Goal: Task Accomplishment & Management: Complete application form

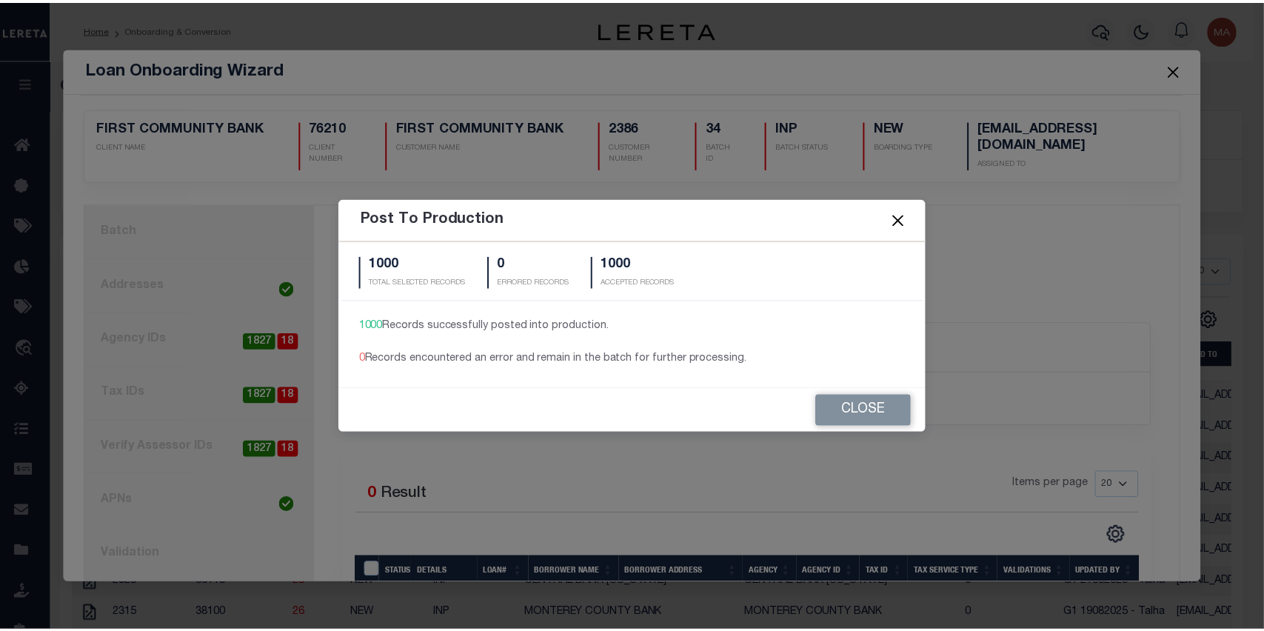
scroll to position [67, 0]
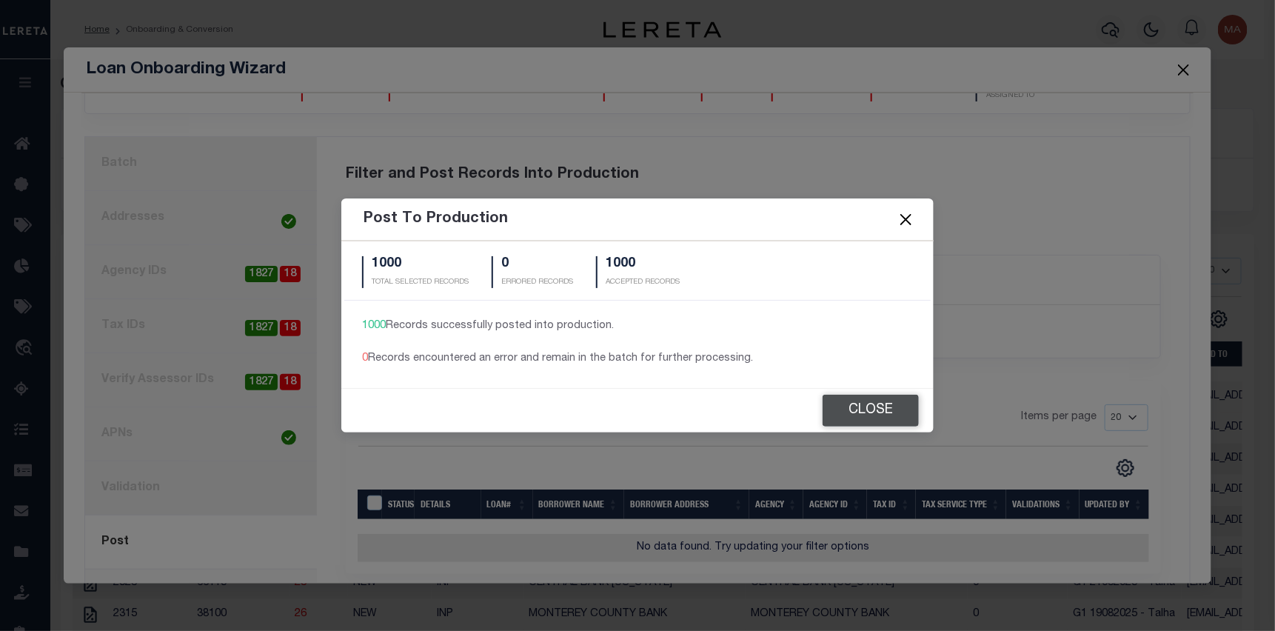
click at [866, 413] on button "Close" at bounding box center [871, 411] width 96 height 32
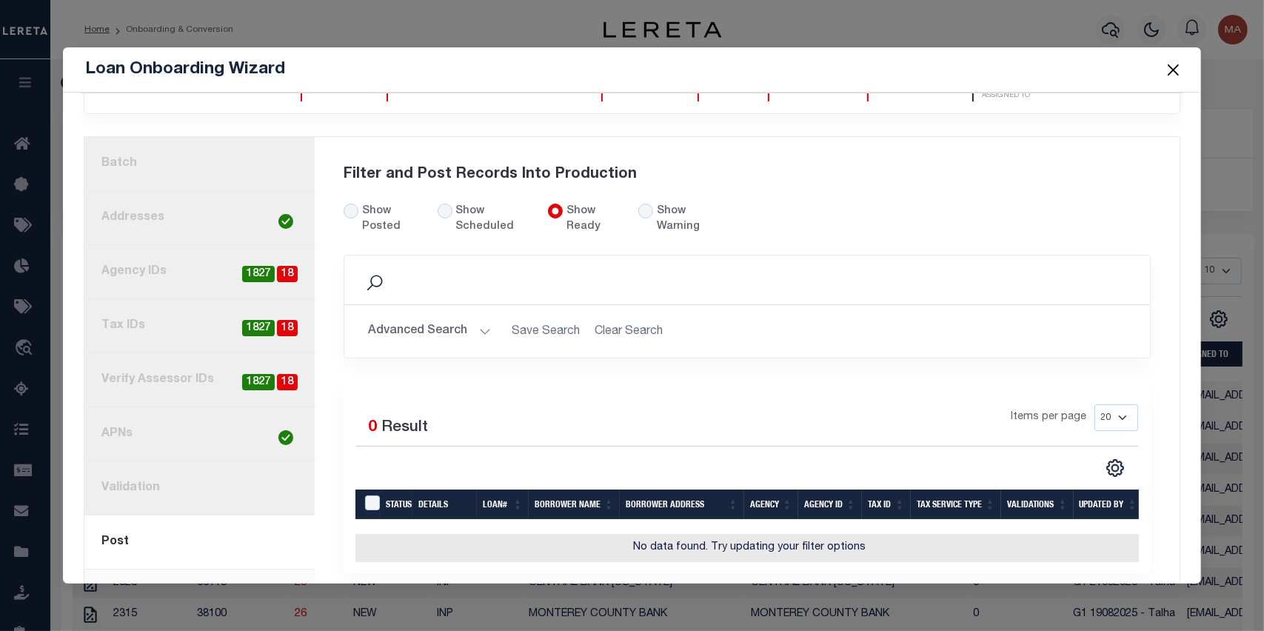
click at [1171, 67] on button "Close" at bounding box center [1172, 69] width 19 height 19
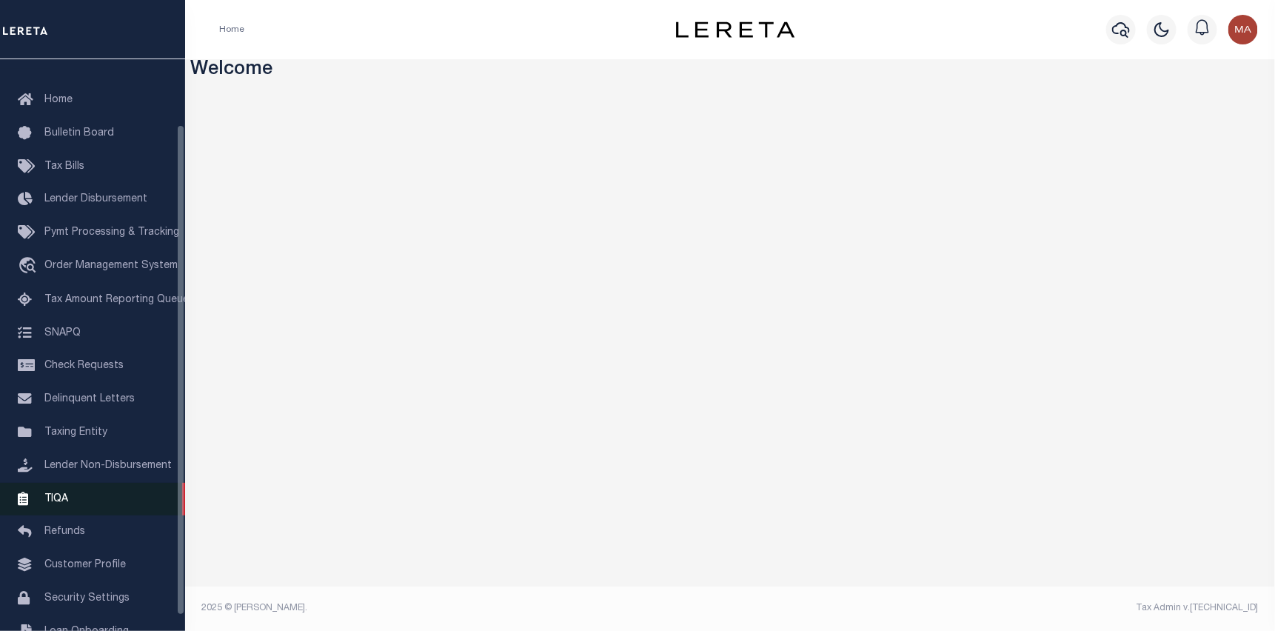
scroll to position [94, 0]
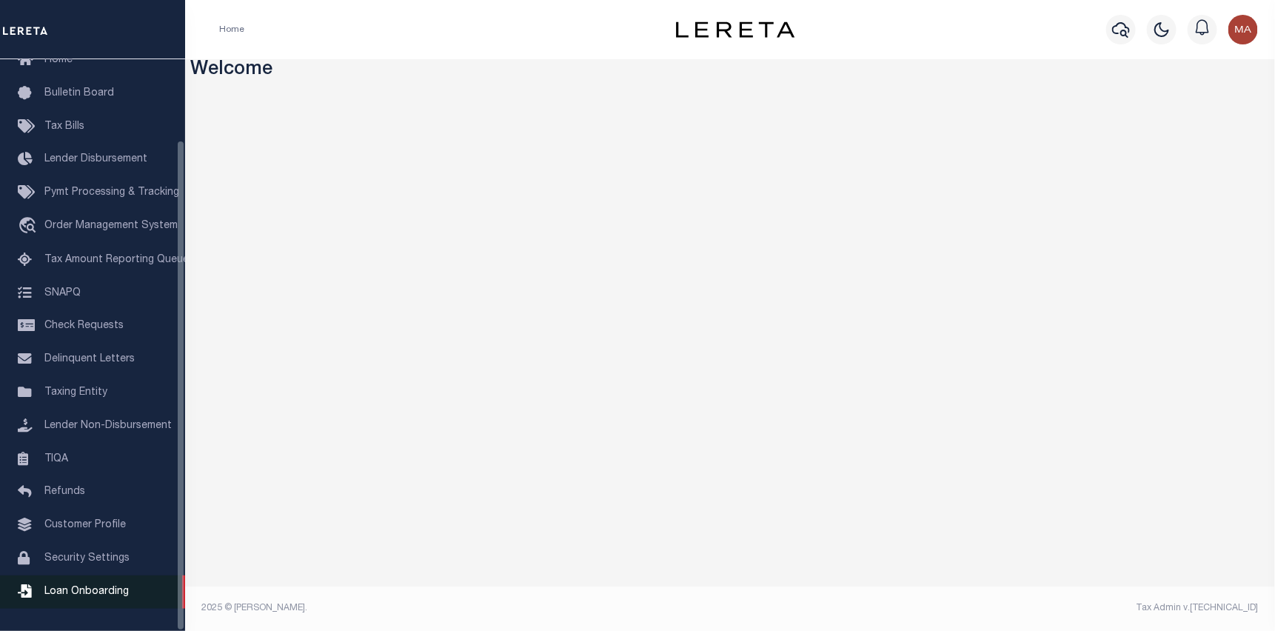
click at [79, 582] on link "Loan Onboarding" at bounding box center [92, 591] width 185 height 33
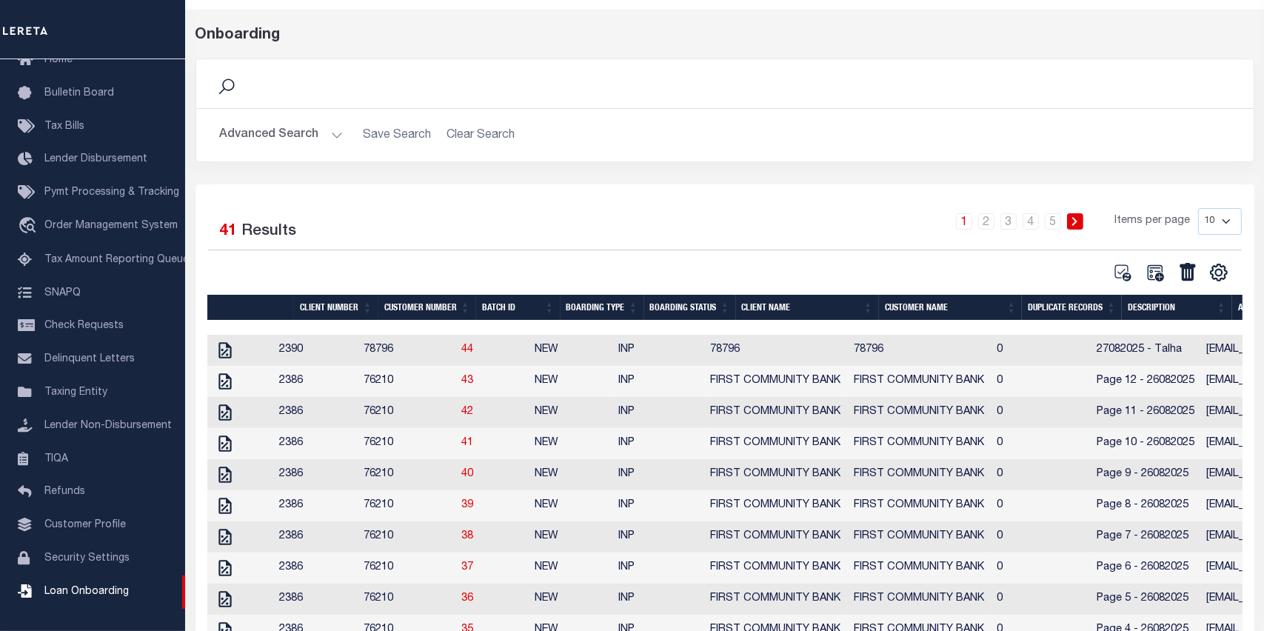
scroll to position [141, 0]
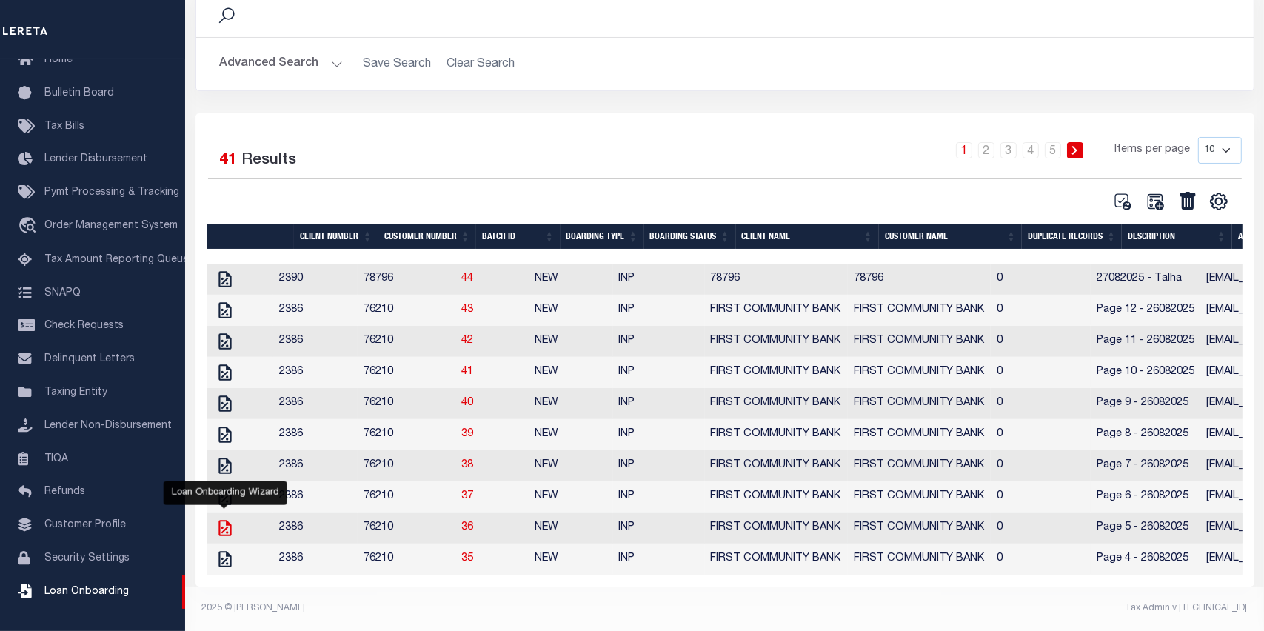
click at [221, 520] on icon "" at bounding box center [224, 528] width 13 height 16
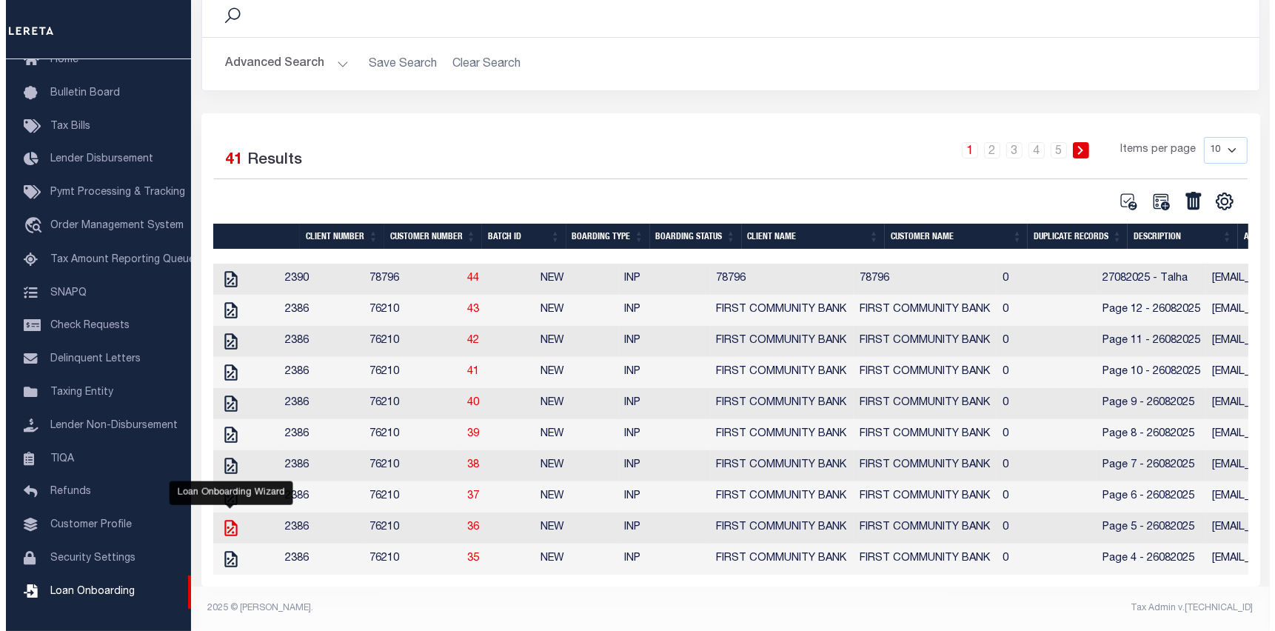
scroll to position [138, 0]
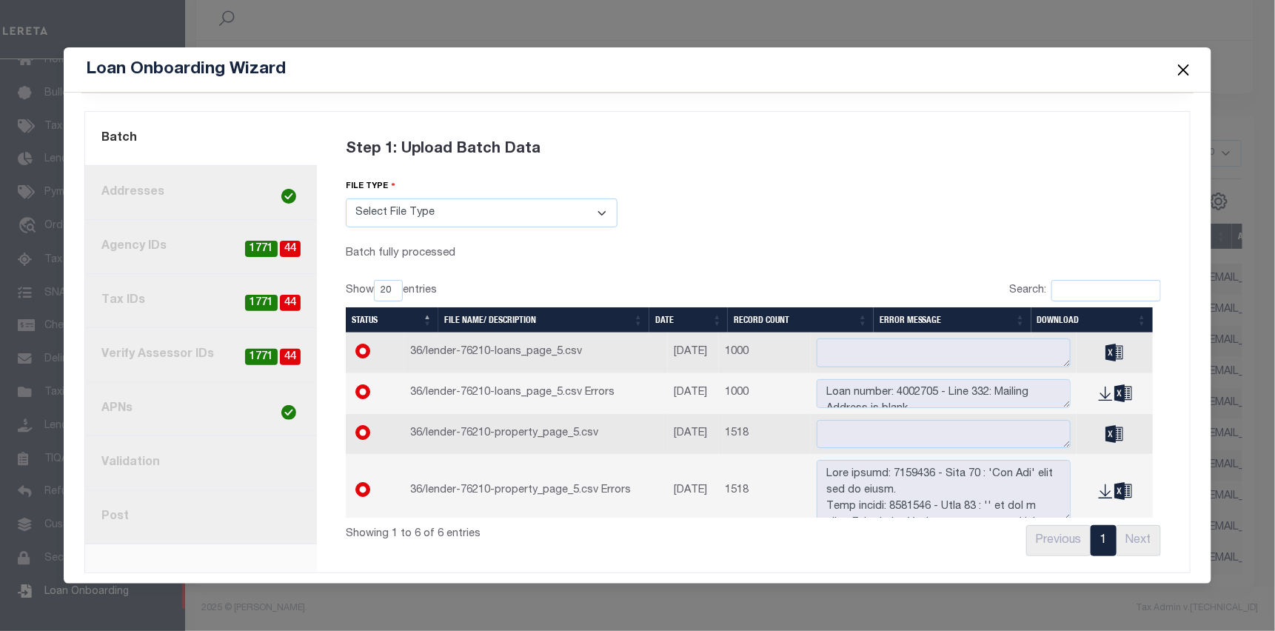
click at [181, 512] on link "8. Post" at bounding box center [201, 517] width 232 height 54
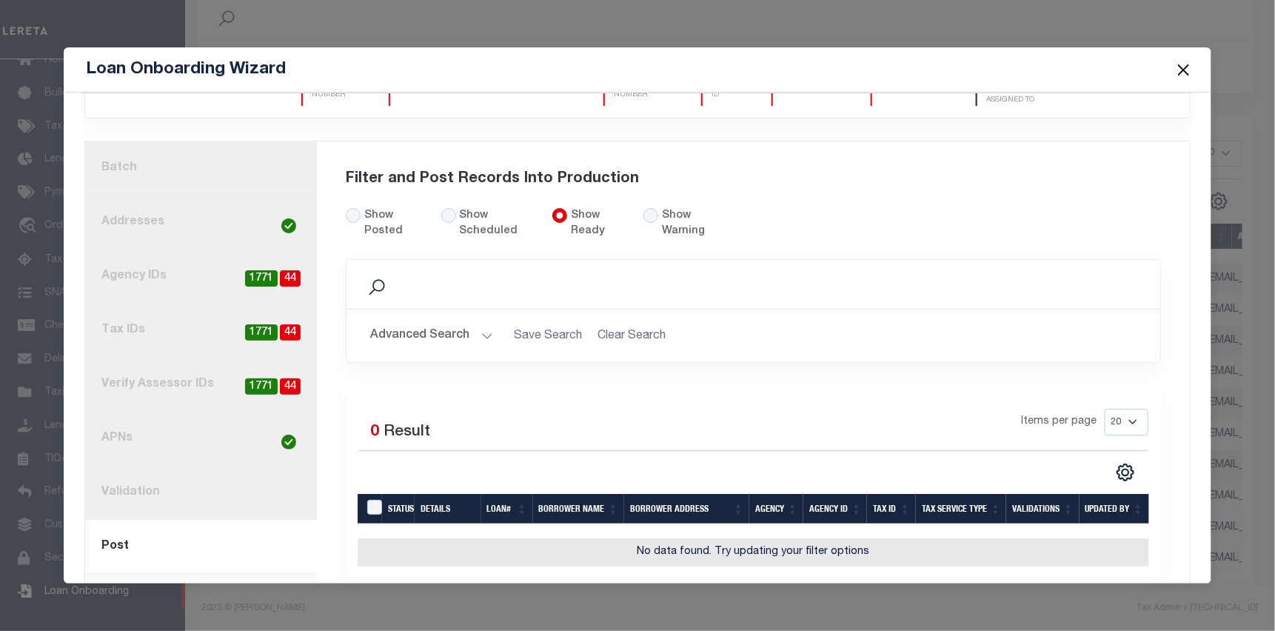
scroll to position [93, 0]
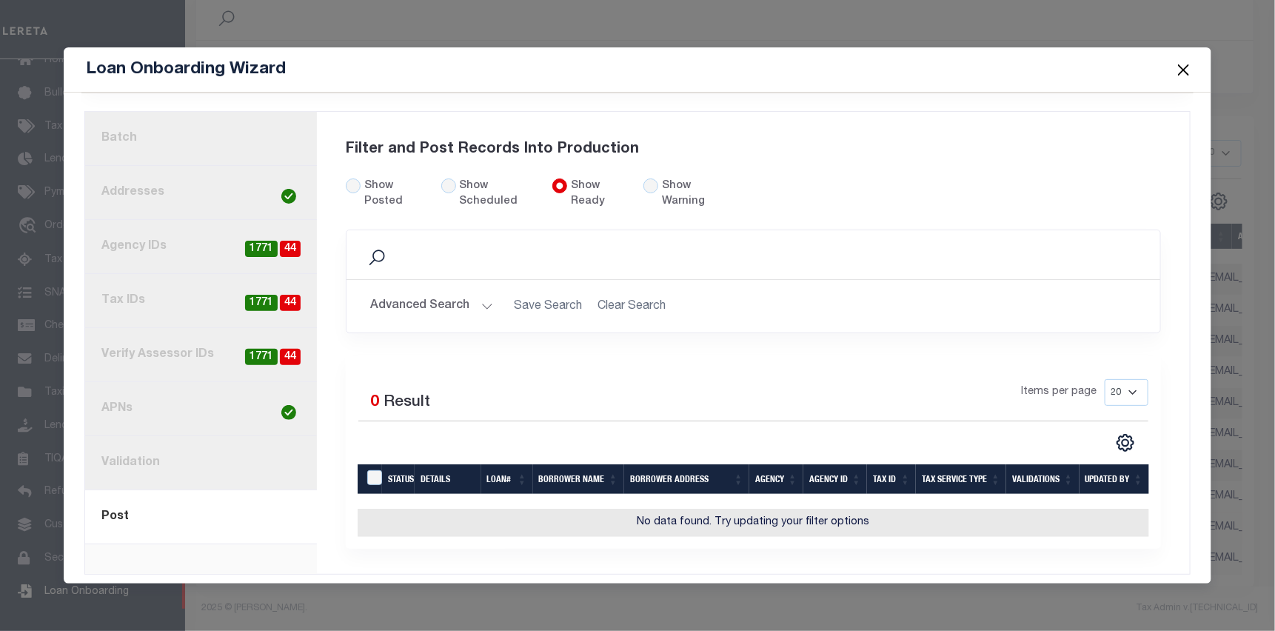
click at [1186, 61] on button "Close" at bounding box center [1183, 69] width 19 height 19
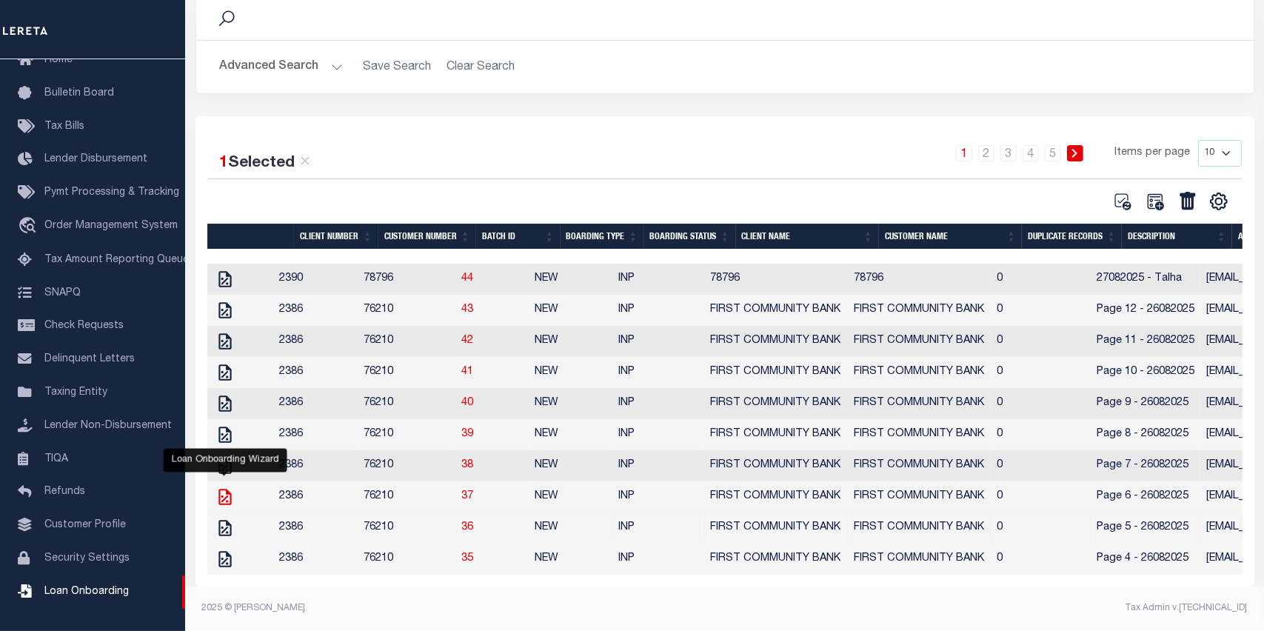
click at [228, 487] on icon "" at bounding box center [224, 496] width 19 height 19
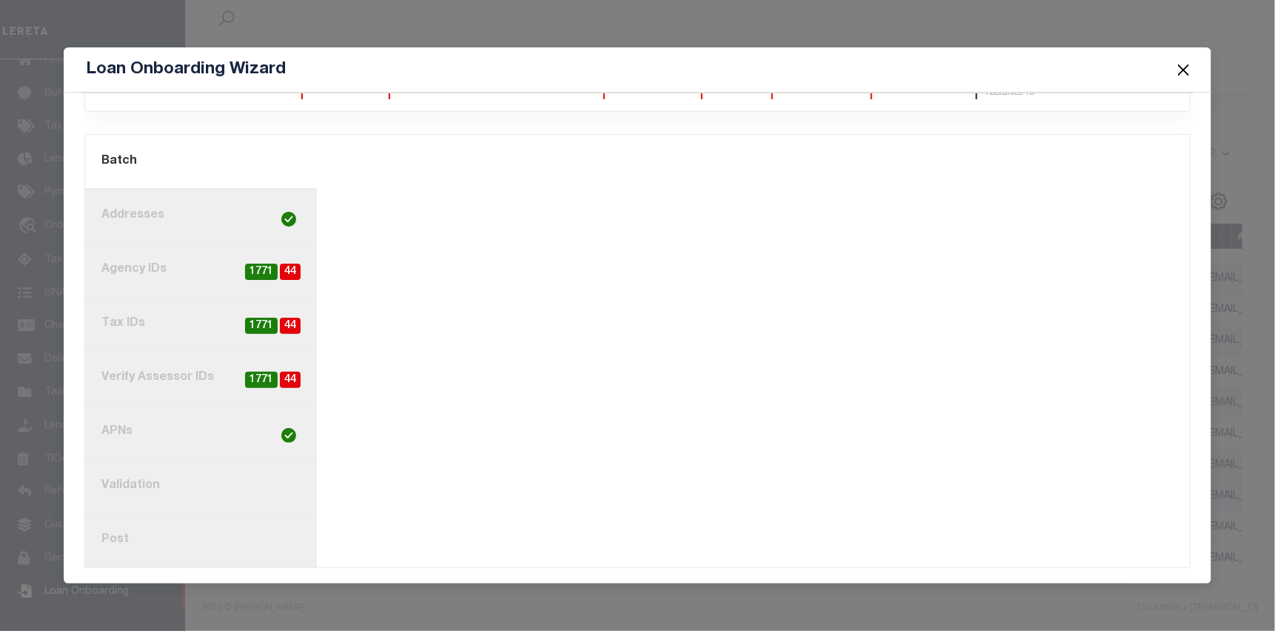
scroll to position [0, 0]
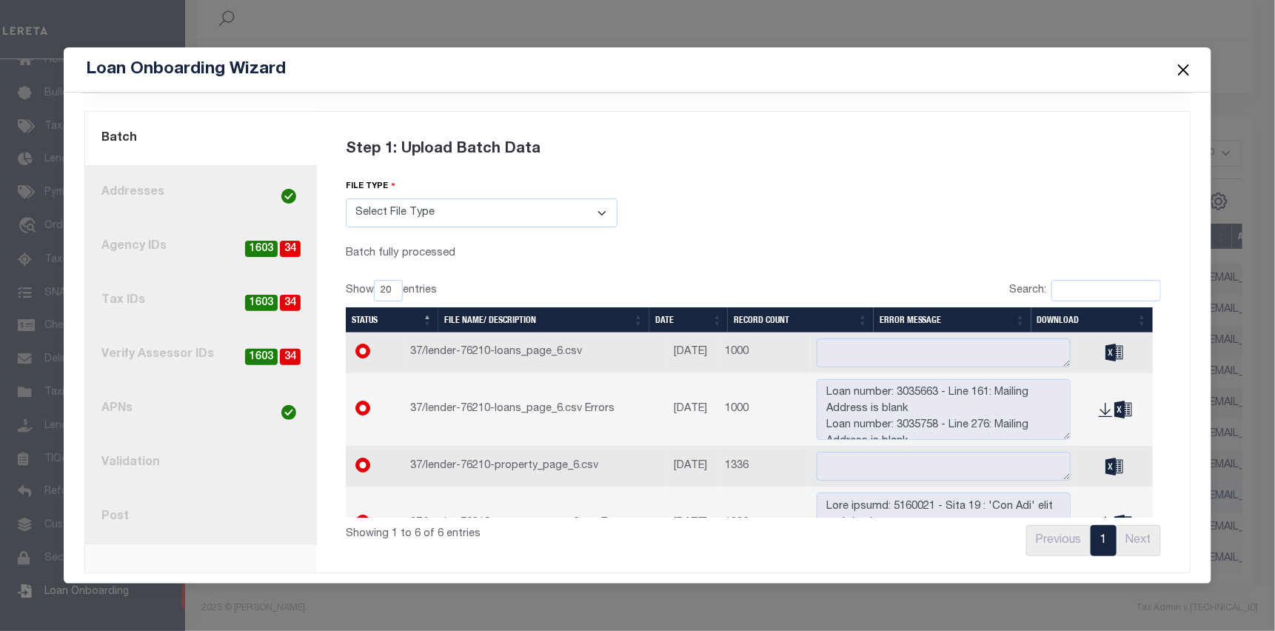
click at [182, 513] on link "8. Post" at bounding box center [201, 517] width 232 height 54
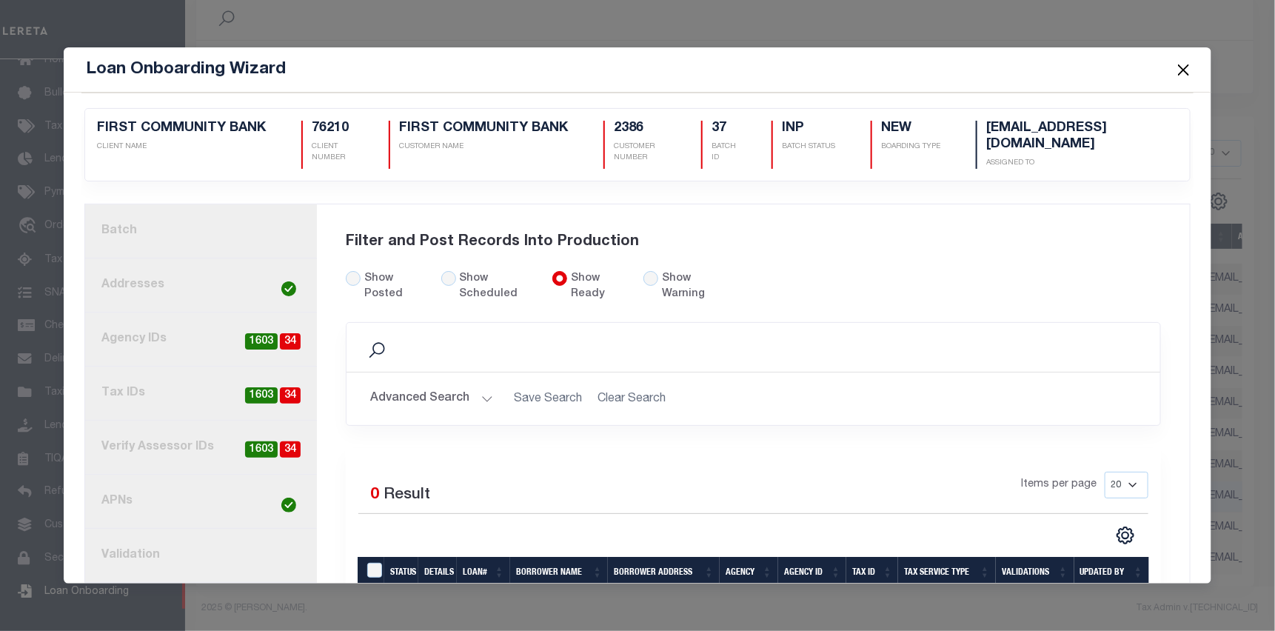
click at [1185, 66] on button "Close" at bounding box center [1183, 69] width 19 height 19
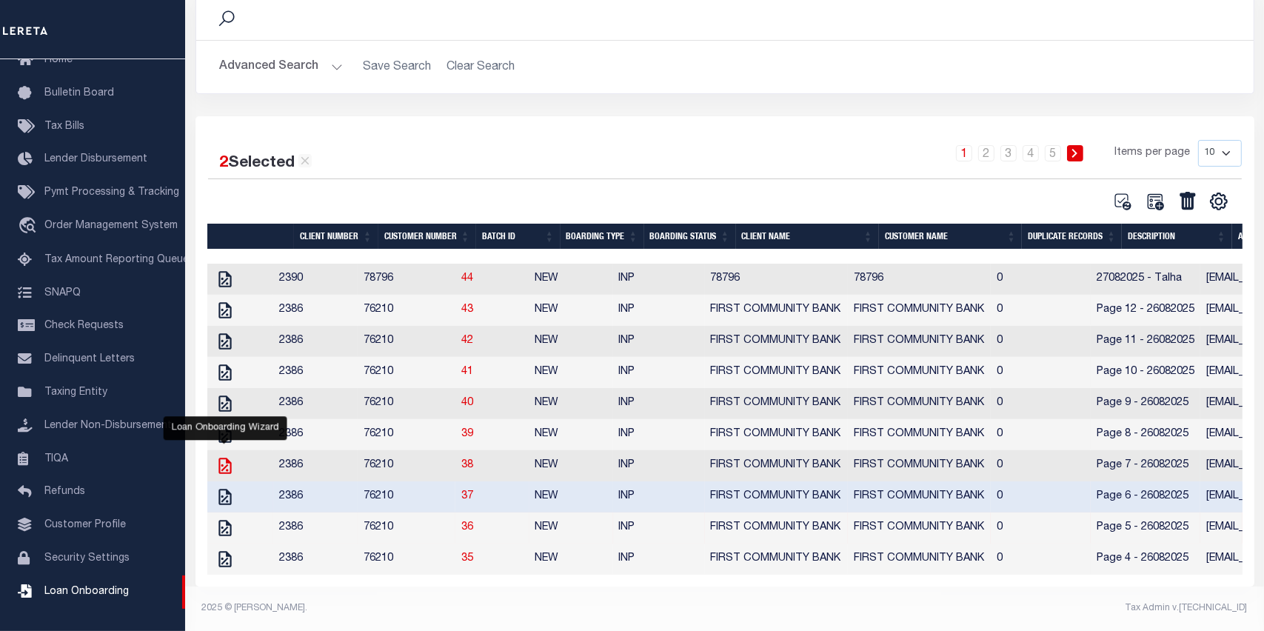
click at [218, 458] on icon "" at bounding box center [224, 466] width 13 height 16
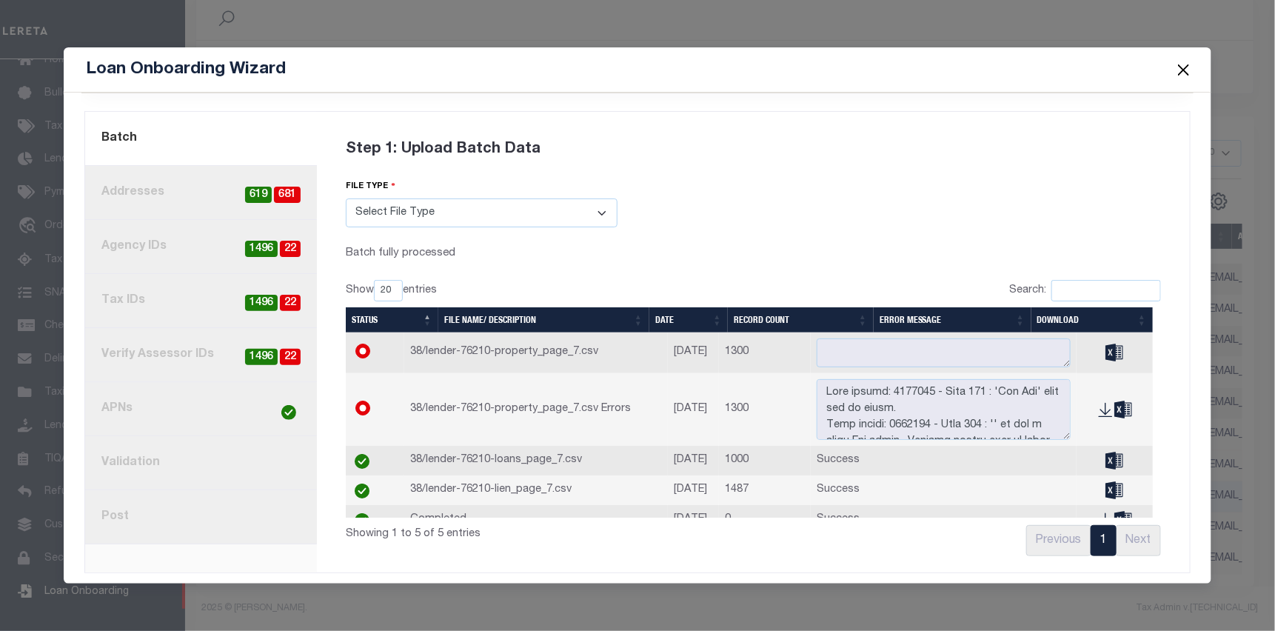
click at [185, 513] on link "8. Post" at bounding box center [201, 517] width 232 height 54
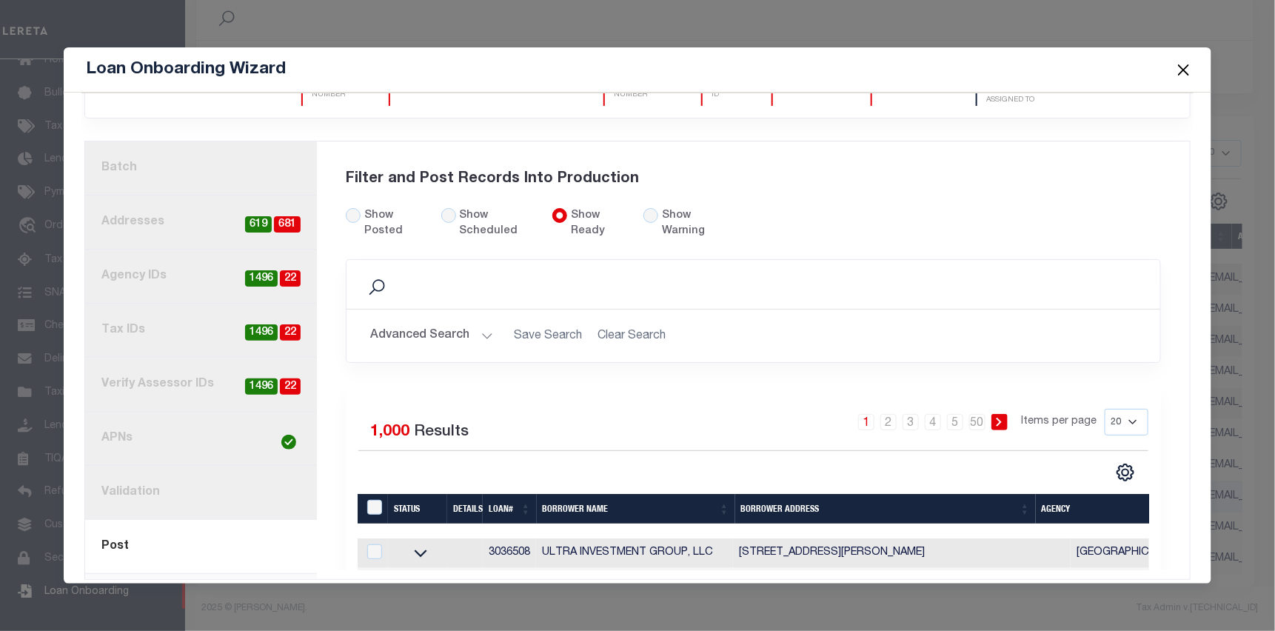
scroll to position [93, 0]
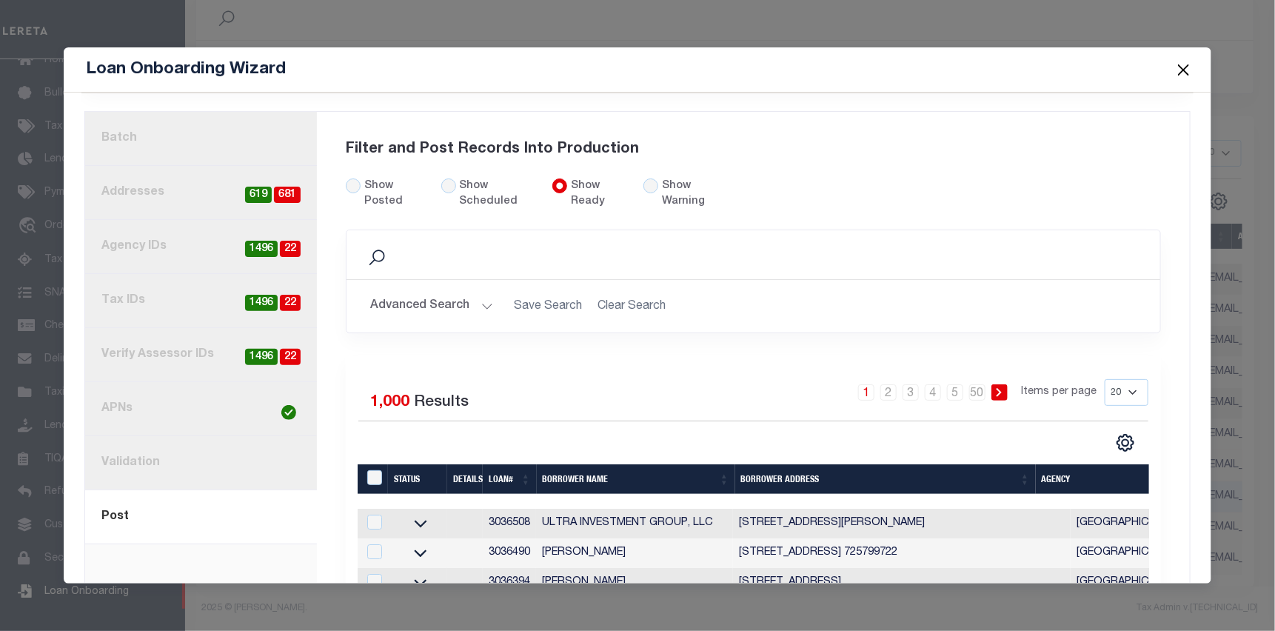
click at [1183, 69] on button "Close" at bounding box center [1183, 69] width 19 height 19
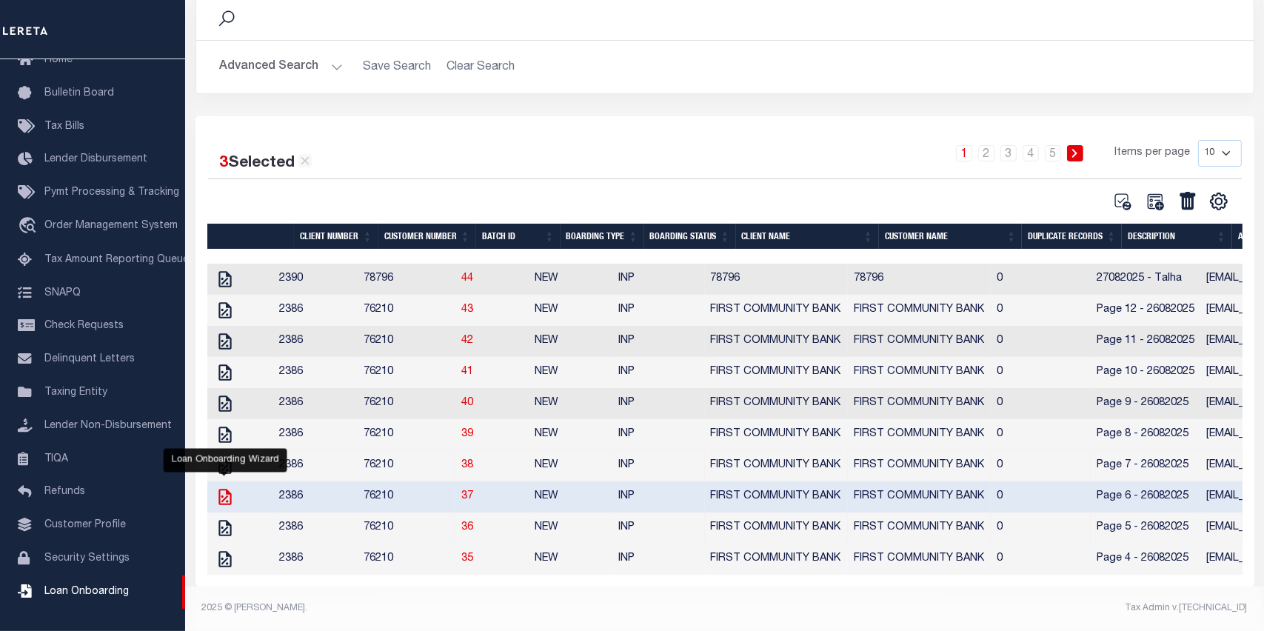
click at [224, 489] on icon "" at bounding box center [224, 497] width 13 height 16
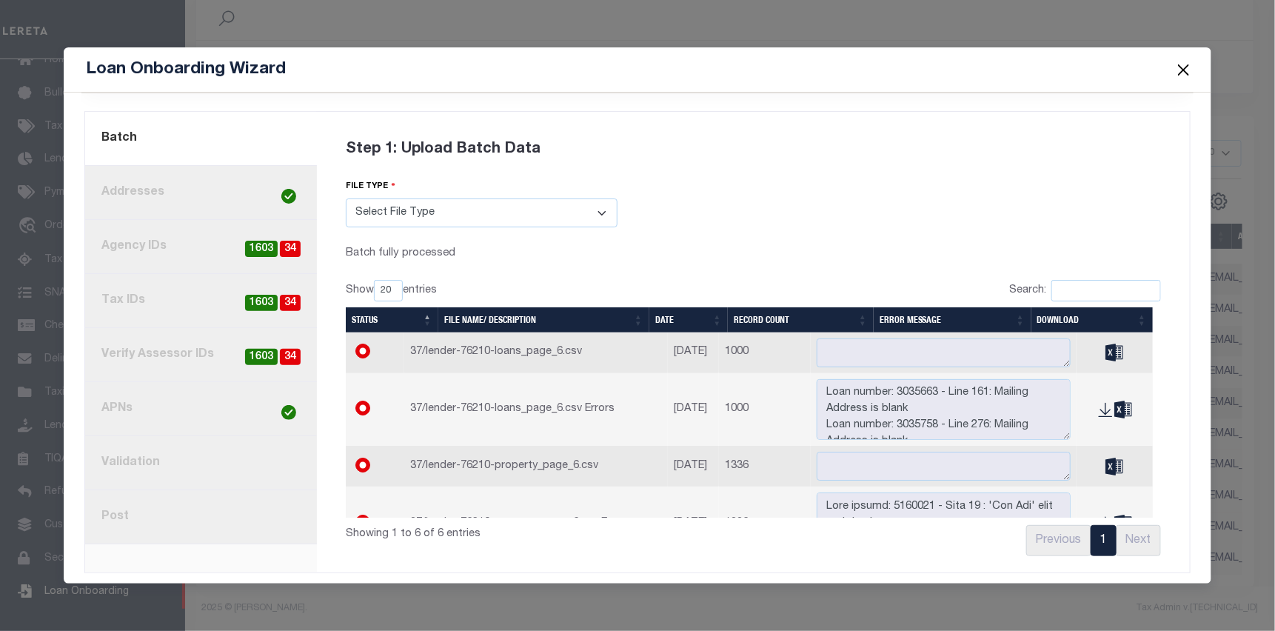
click at [187, 504] on link "8. Post" at bounding box center [201, 517] width 232 height 54
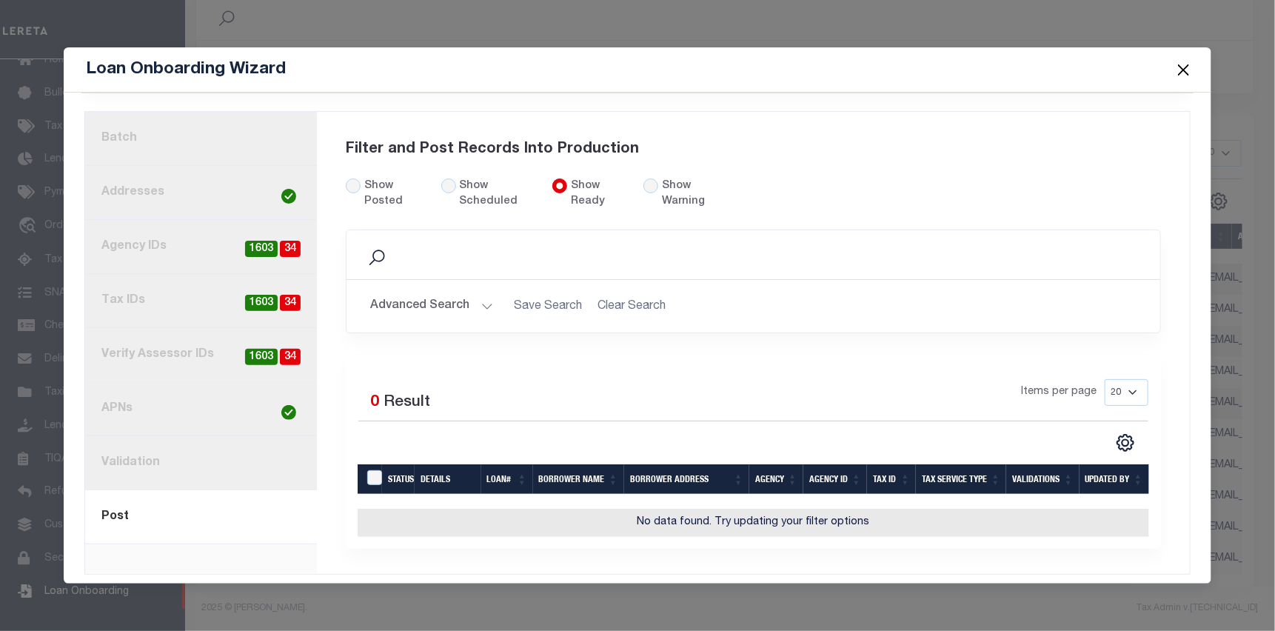
click at [1187, 67] on button "Close" at bounding box center [1183, 69] width 19 height 19
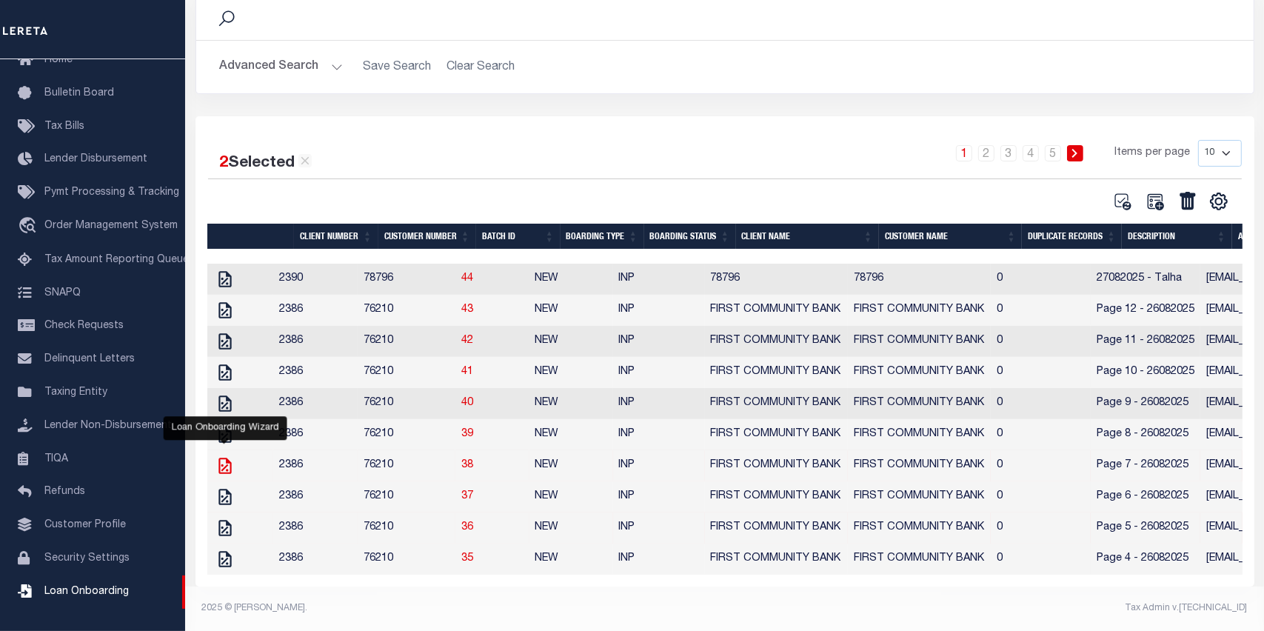
click at [227, 458] on icon "" at bounding box center [224, 466] width 13 height 16
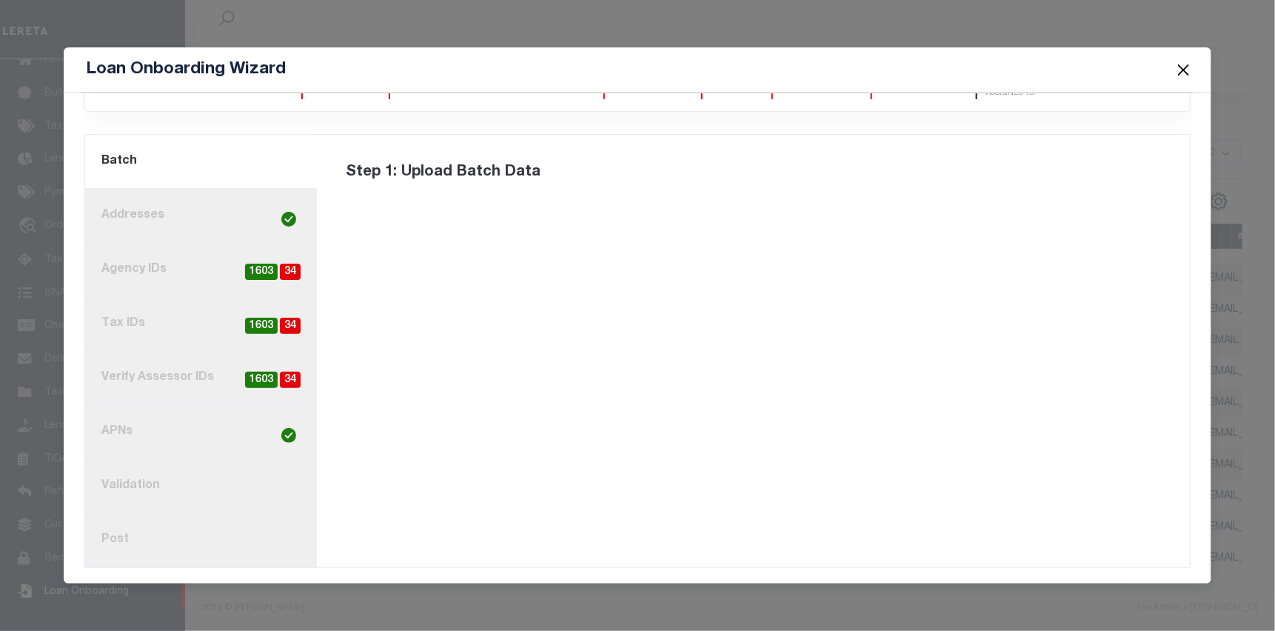
scroll to position [0, 0]
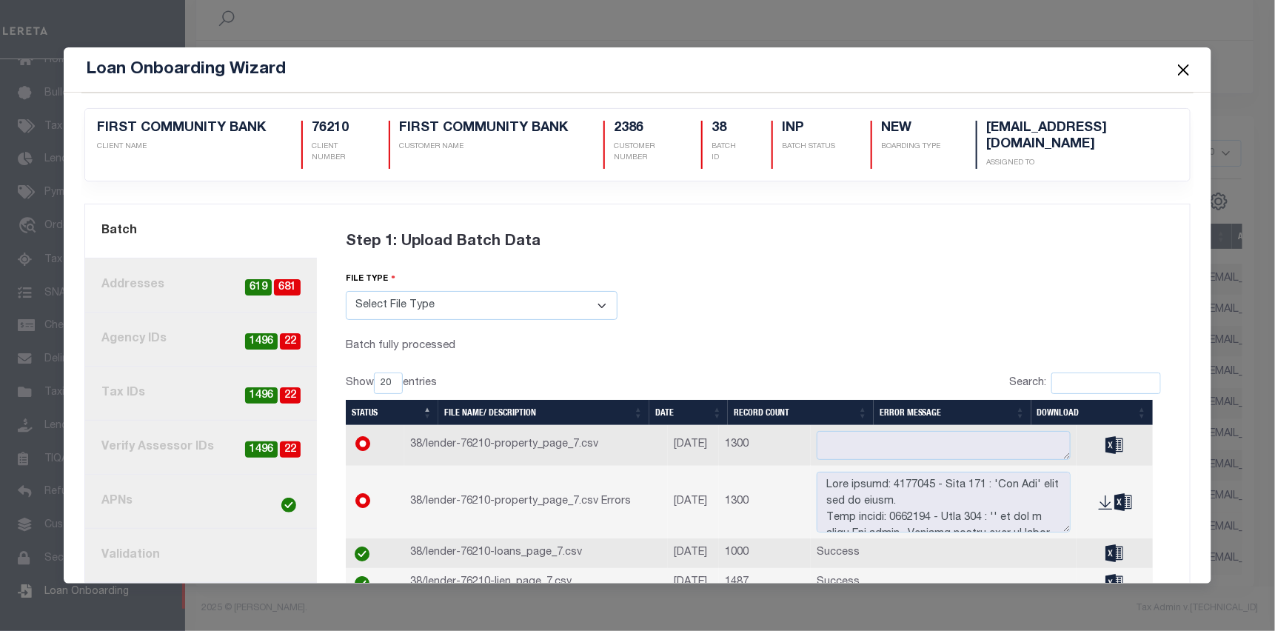
click at [192, 281] on link "2. Addresses 681 619" at bounding box center [201, 285] width 232 height 54
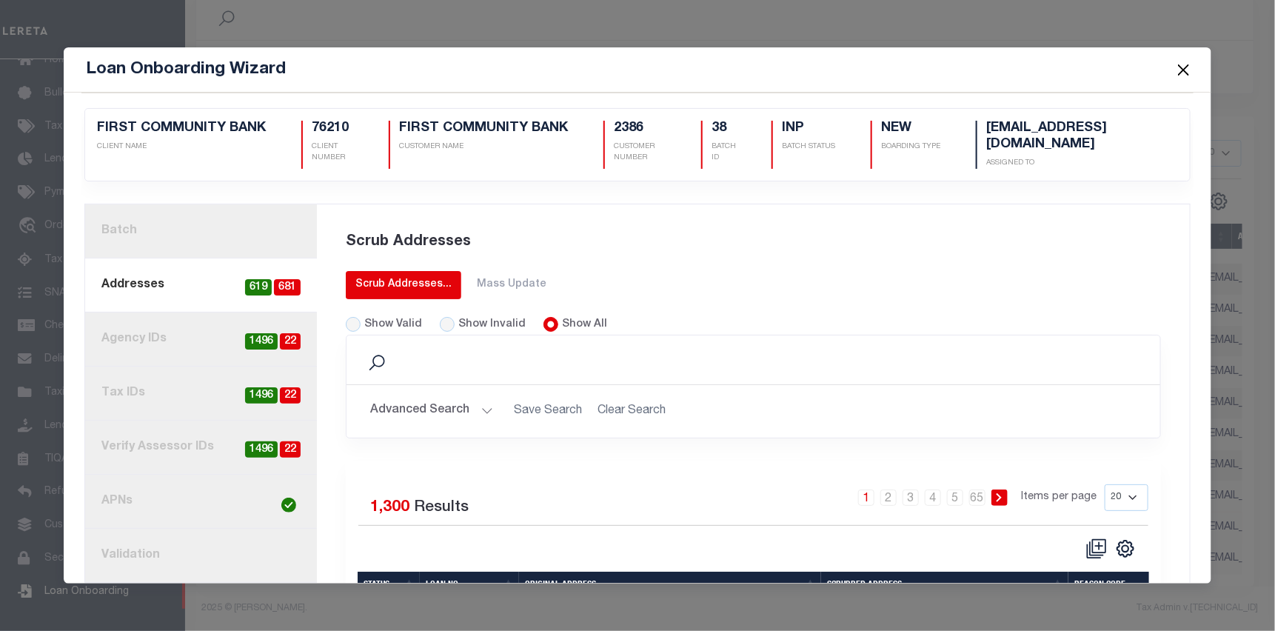
click at [443, 279] on div "Scrub Addresses..." at bounding box center [403, 285] width 96 height 16
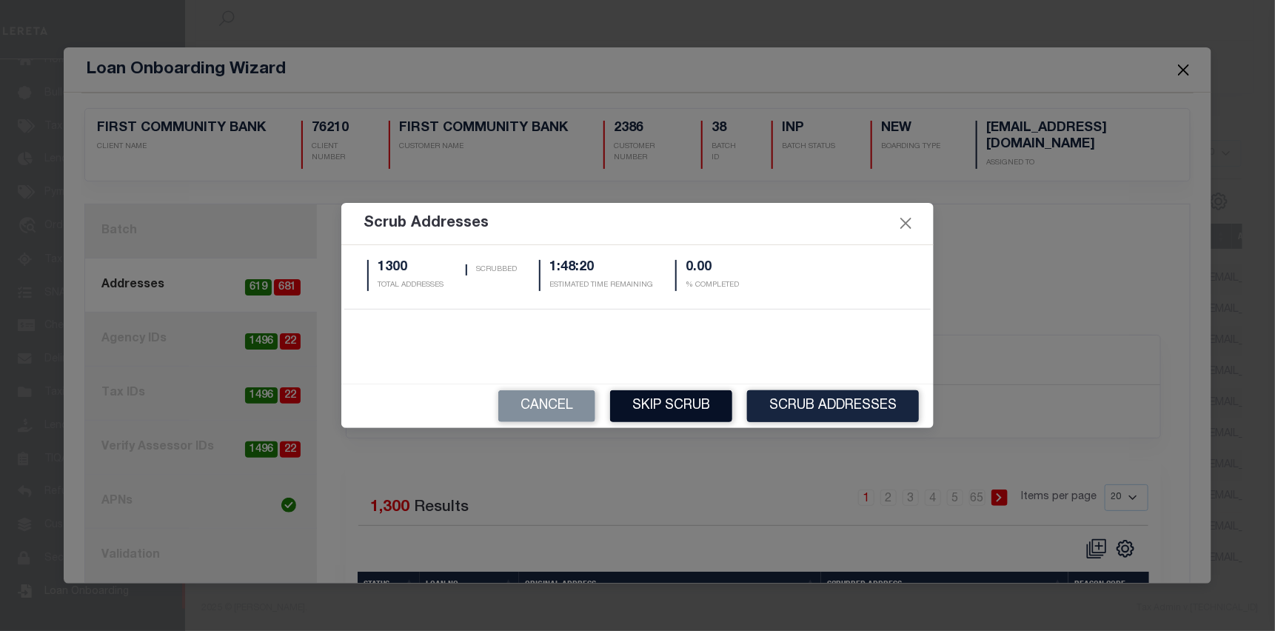
click at [667, 407] on button "Skip Scrub" at bounding box center [671, 406] width 122 height 32
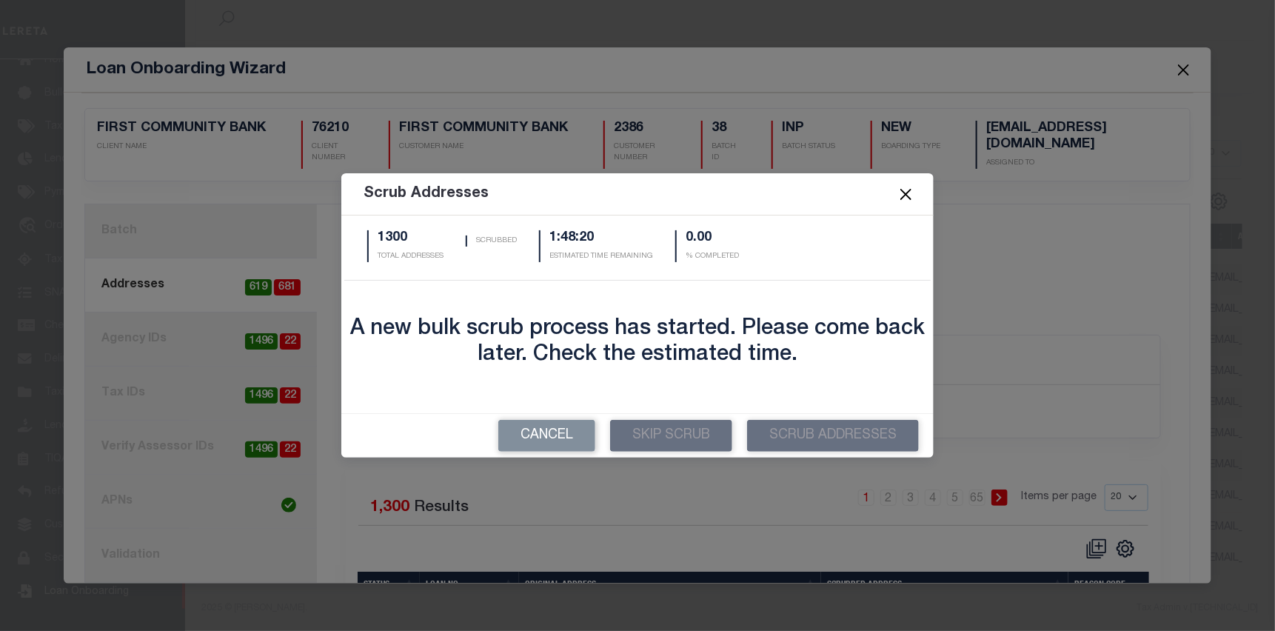
click at [899, 196] on button "Close" at bounding box center [906, 194] width 19 height 19
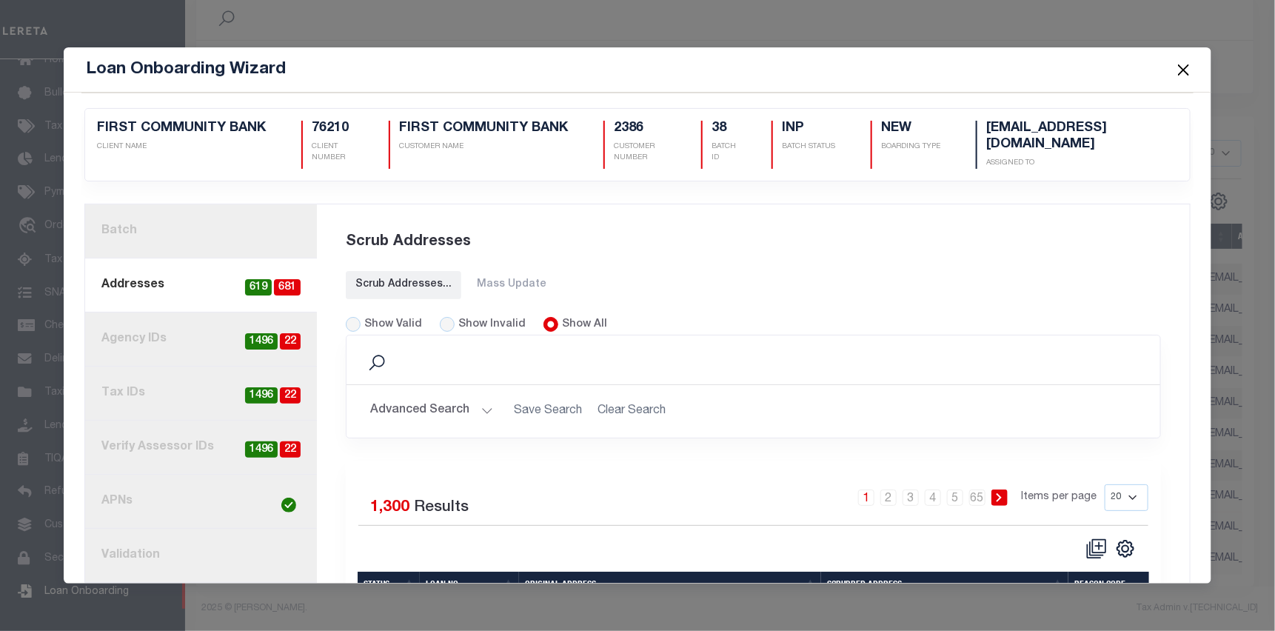
click at [1185, 64] on button "Close" at bounding box center [1183, 69] width 19 height 19
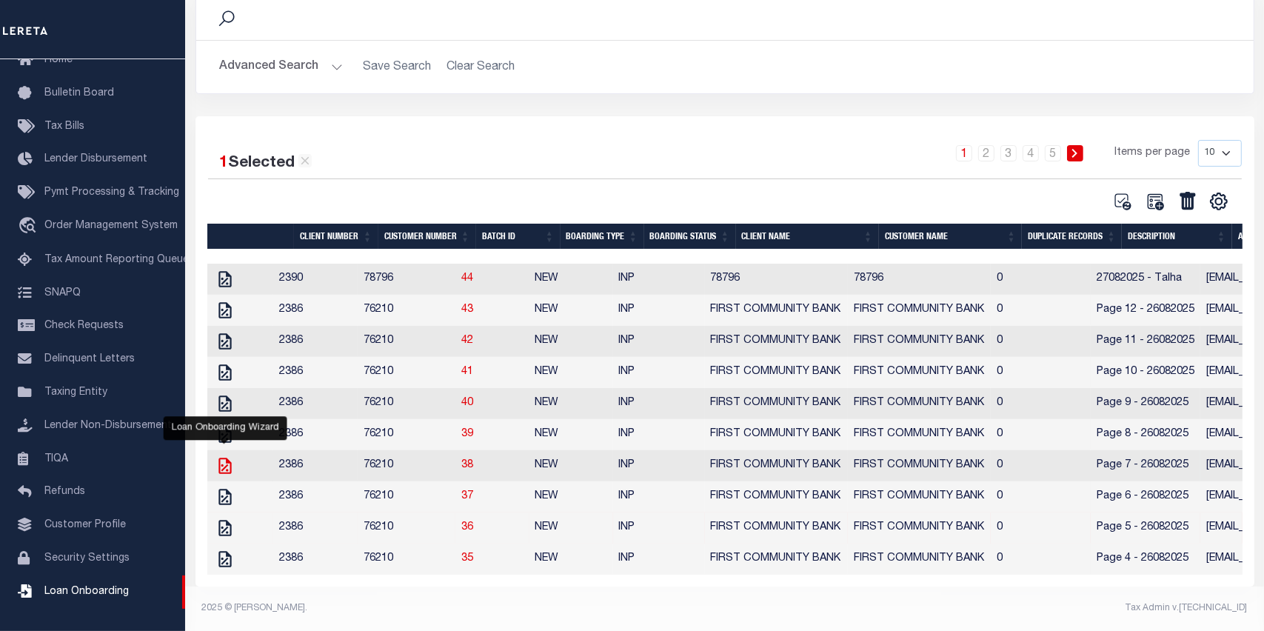
click at [227, 456] on icon "" at bounding box center [224, 465] width 19 height 19
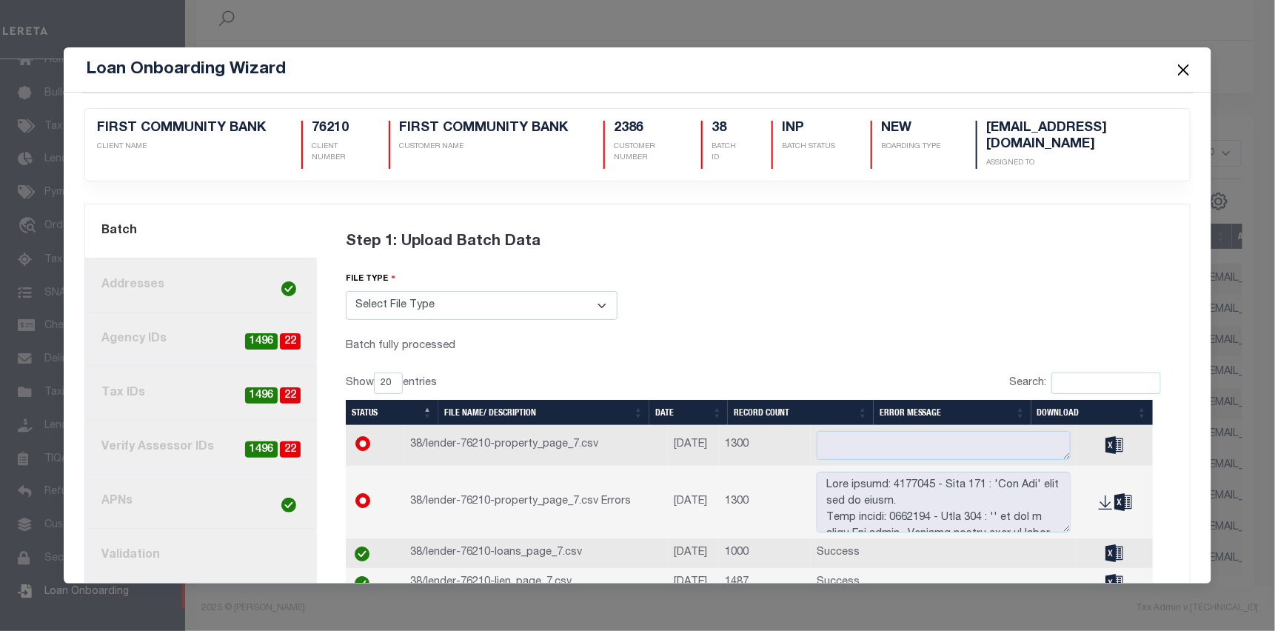
scroll to position [93, 0]
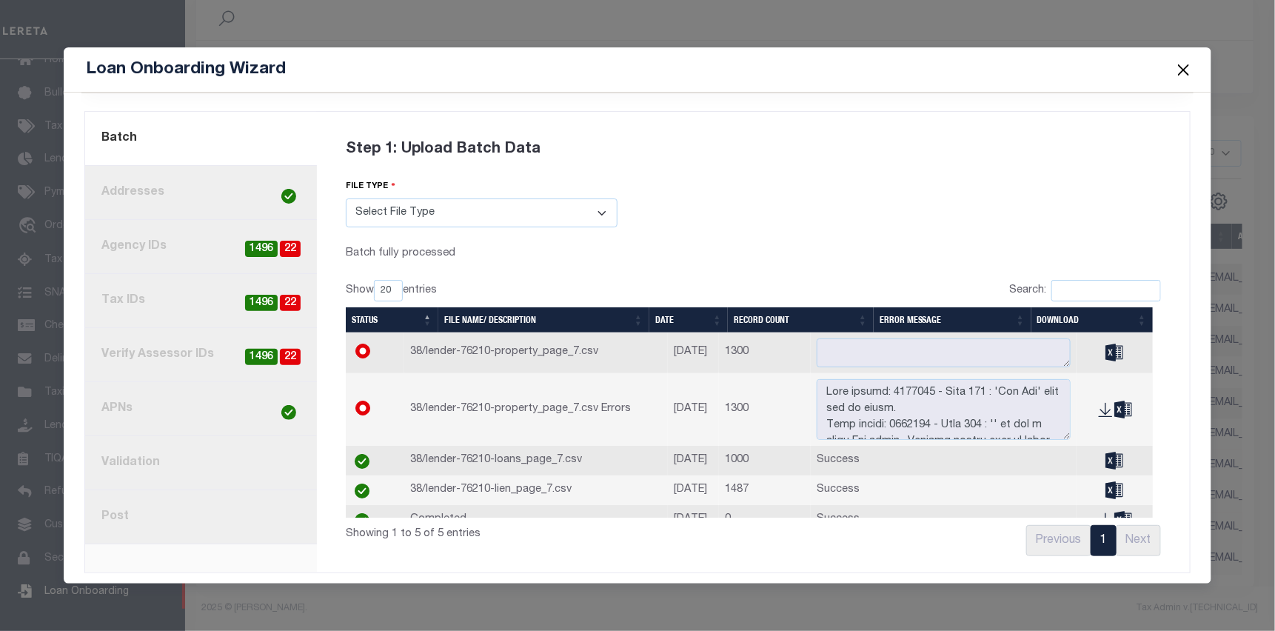
click at [156, 506] on link "8. Post" at bounding box center [201, 517] width 232 height 54
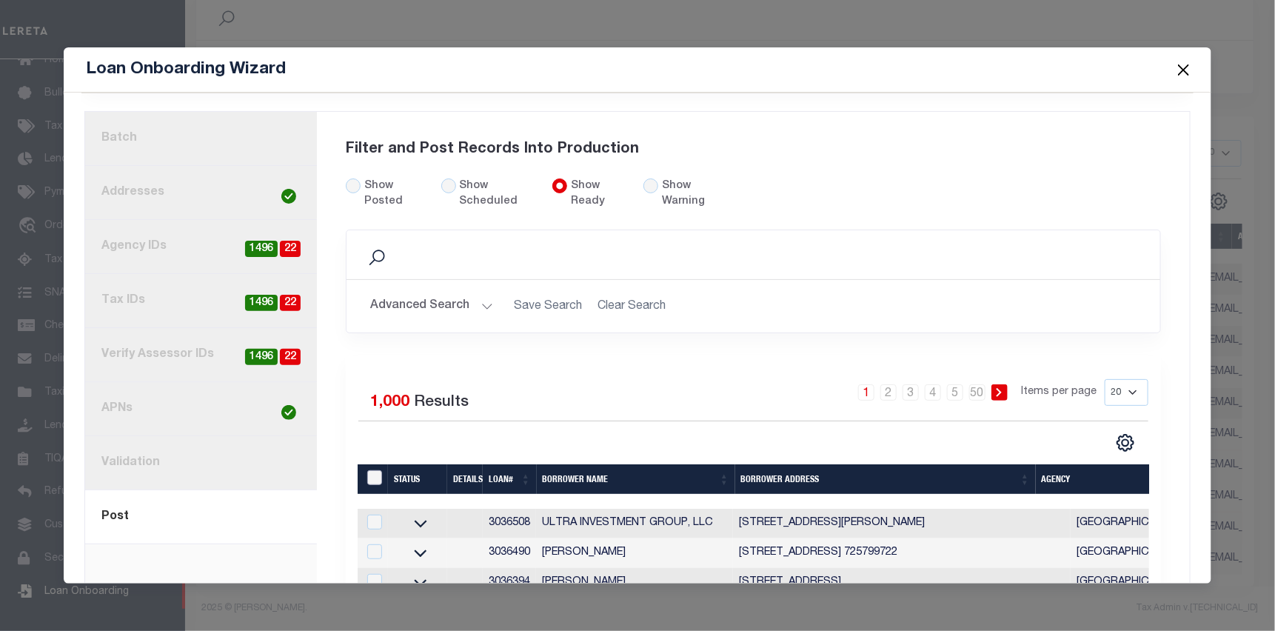
click at [374, 477] on input "LoanPrepID" at bounding box center [374, 477] width 15 height 15
checkbox input "true"
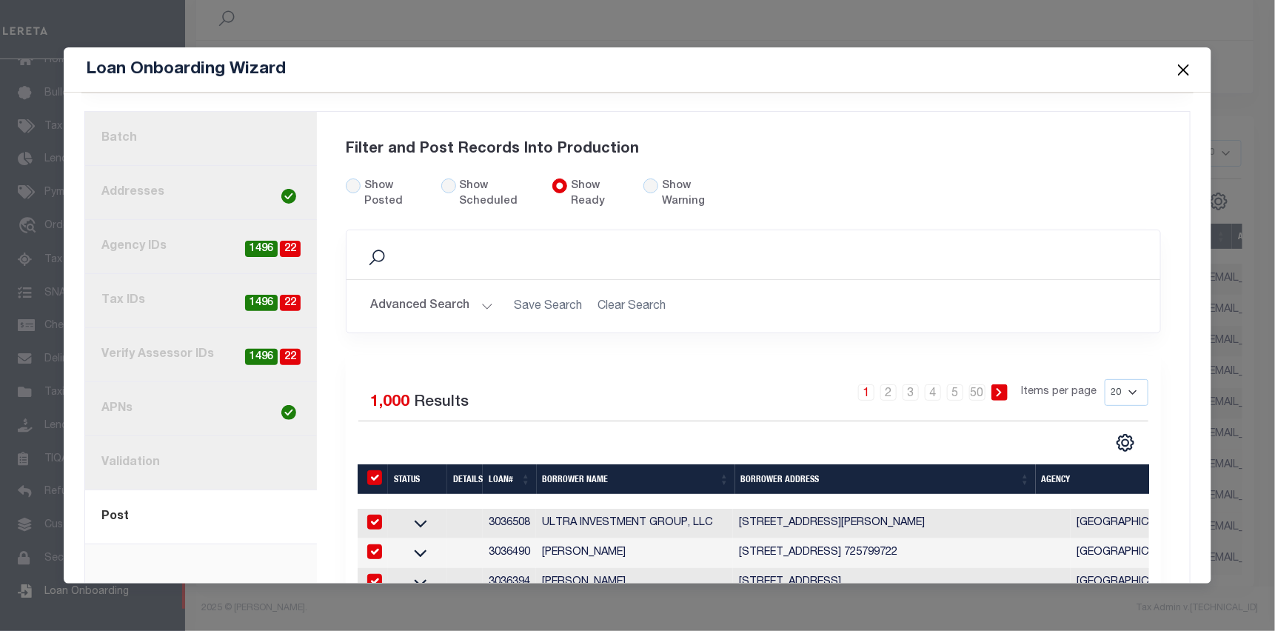
checkbox input "true"
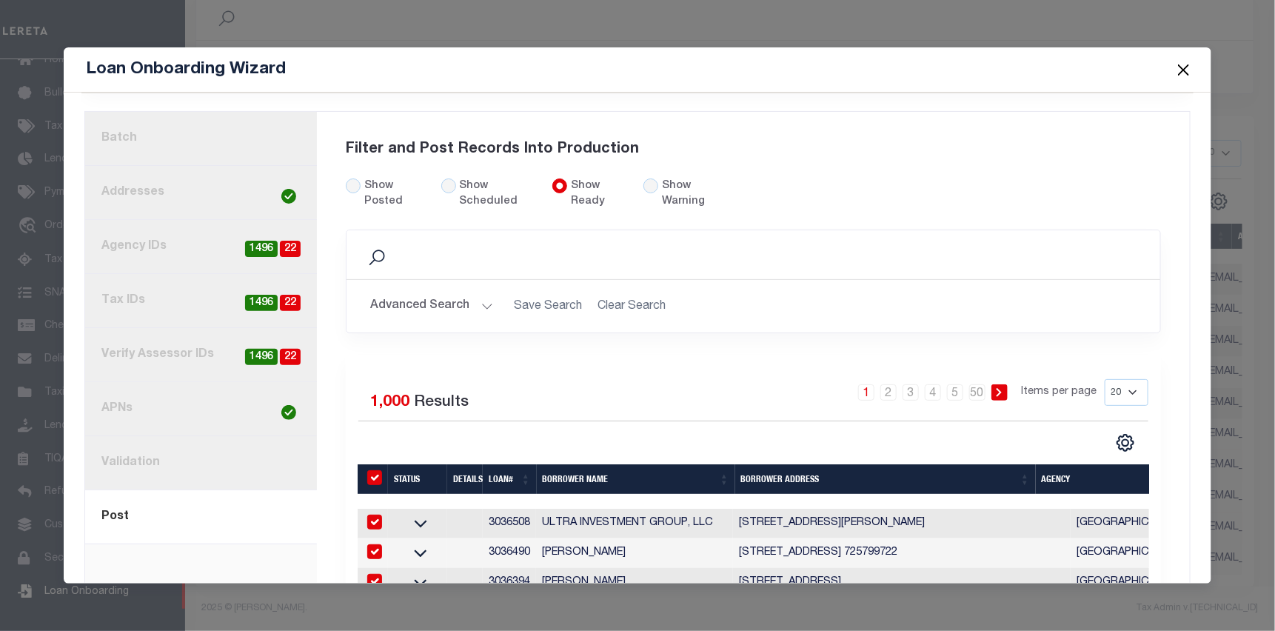
checkbox input "true"
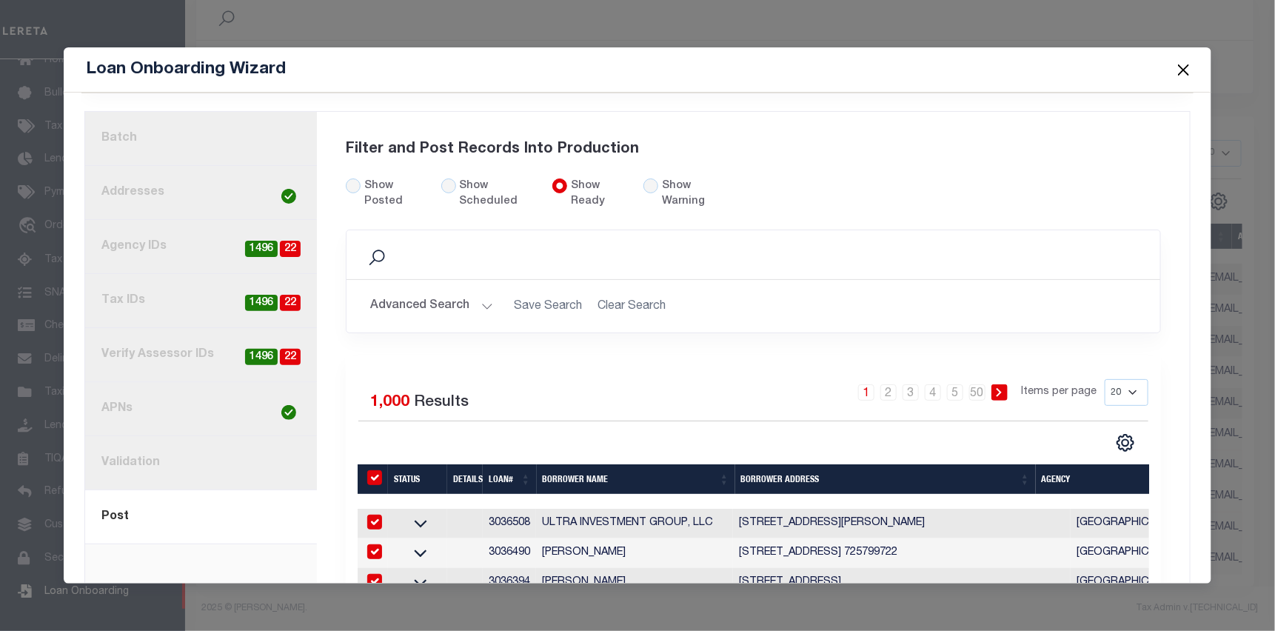
checkbox input "true"
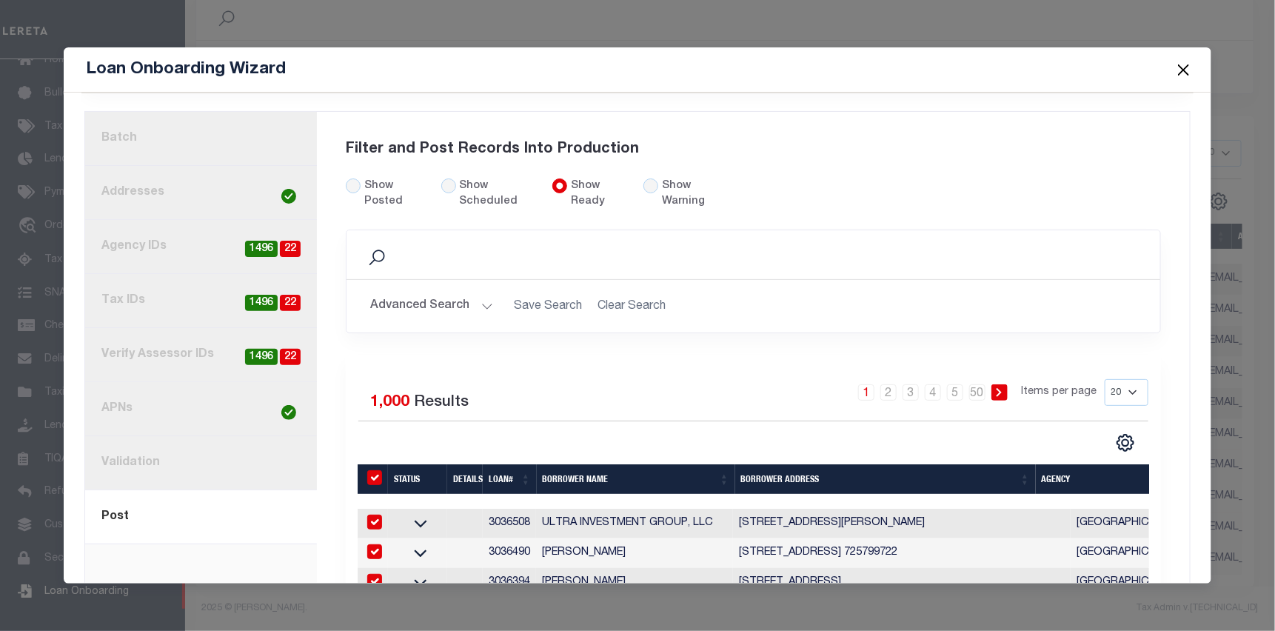
checkbox input "true"
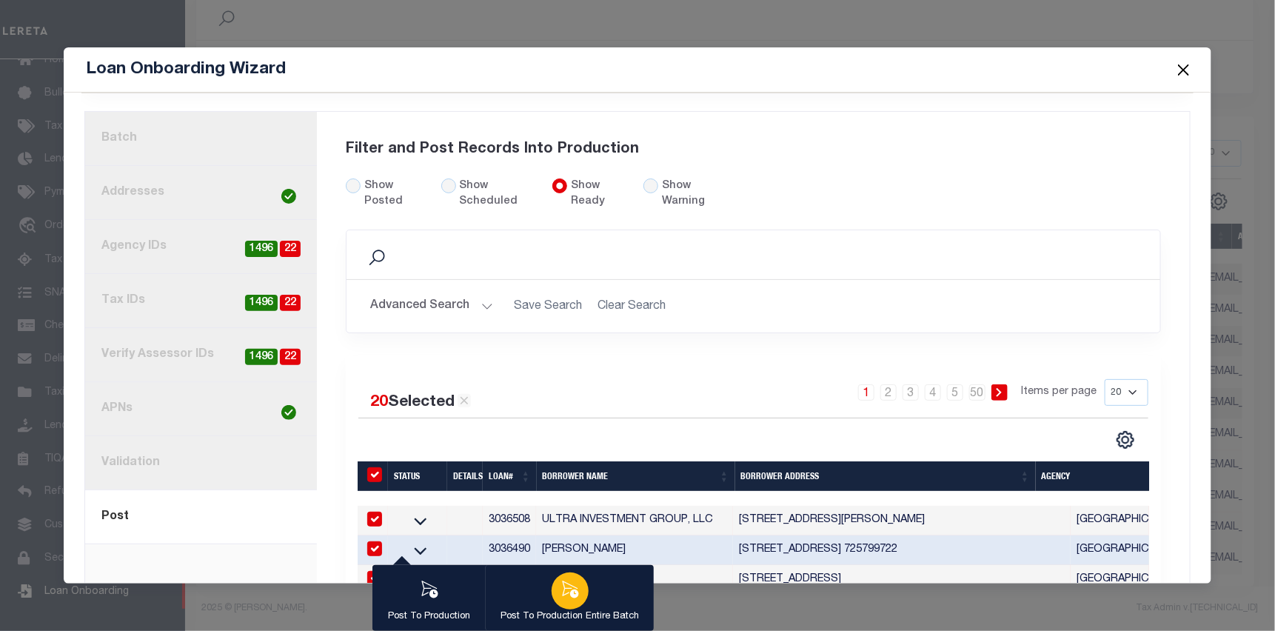
click at [581, 589] on div "button" at bounding box center [570, 590] width 37 height 37
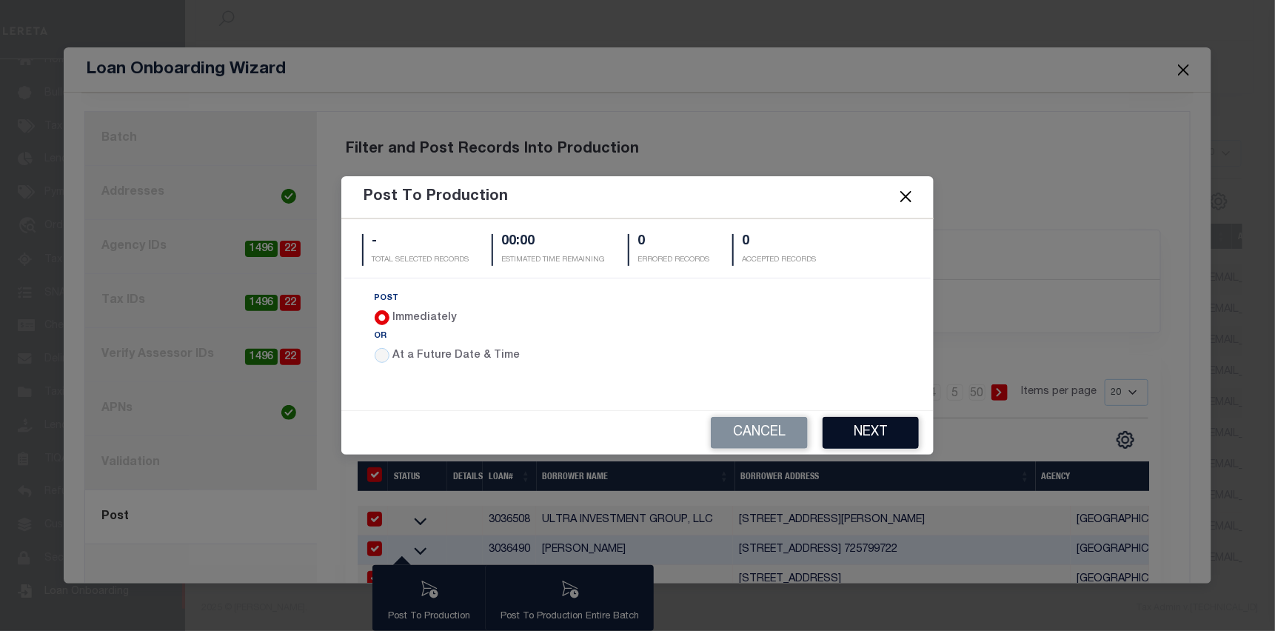
click at [857, 435] on button "Next" at bounding box center [871, 433] width 96 height 32
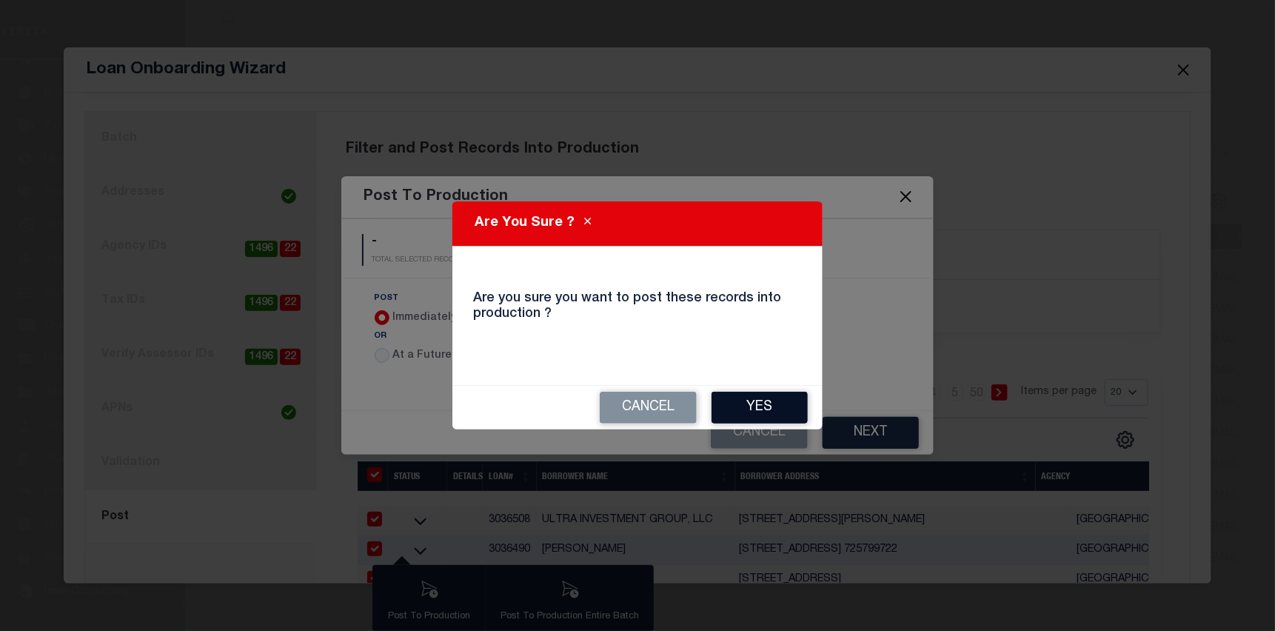
click at [758, 401] on button "Yes" at bounding box center [760, 408] width 96 height 32
